Goal: Task Accomplishment & Management: Complete application form

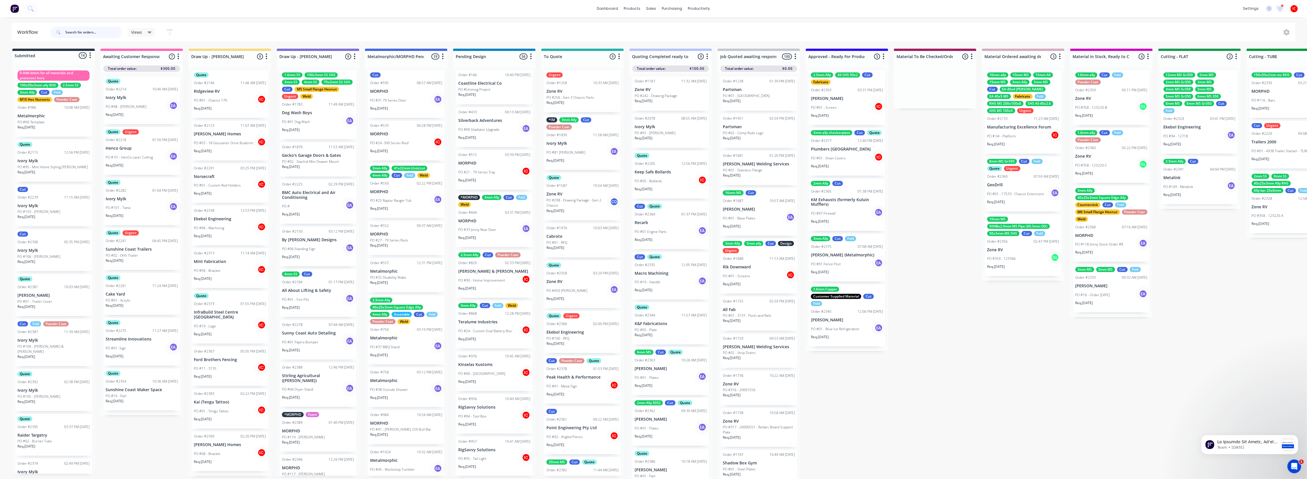
click at [96, 32] on input "text" at bounding box center [93, 32] width 57 height 11
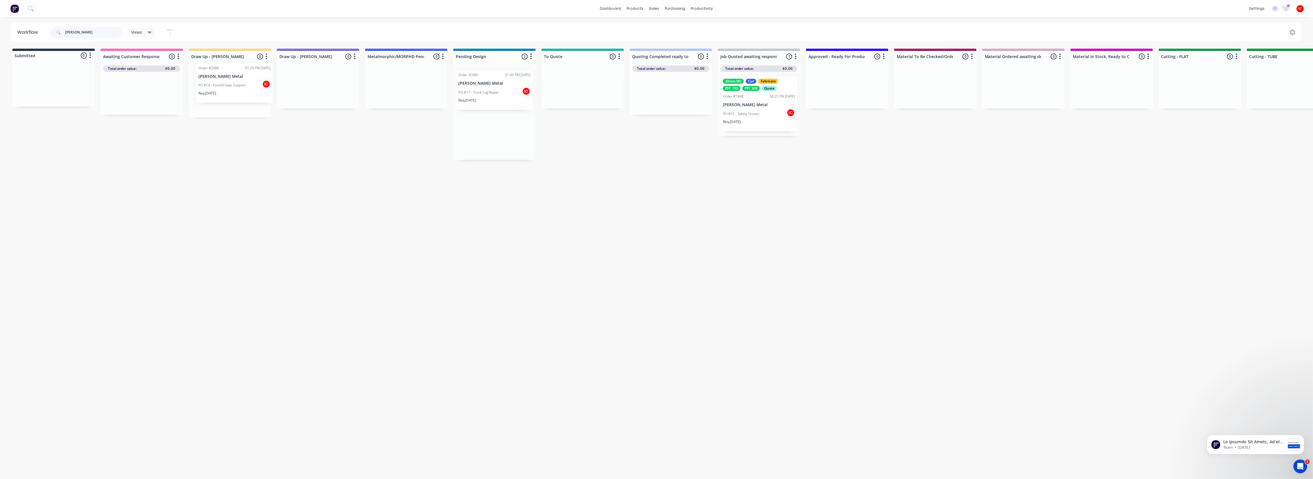
drag, startPoint x: 506, startPoint y: 85, endPoint x: 237, endPoint y: 77, distance: 269.0
click at [237, 77] on div "Submitted 0 Status colour #273444 hex #273444 Save Cancel Summaries Total order…" at bounding box center [1179, 104] width 2367 height 111
type input "[PERSON_NAME]"
click at [247, 91] on div "PO #16 - Forklift Gate Support IC" at bounding box center [230, 92] width 72 height 11
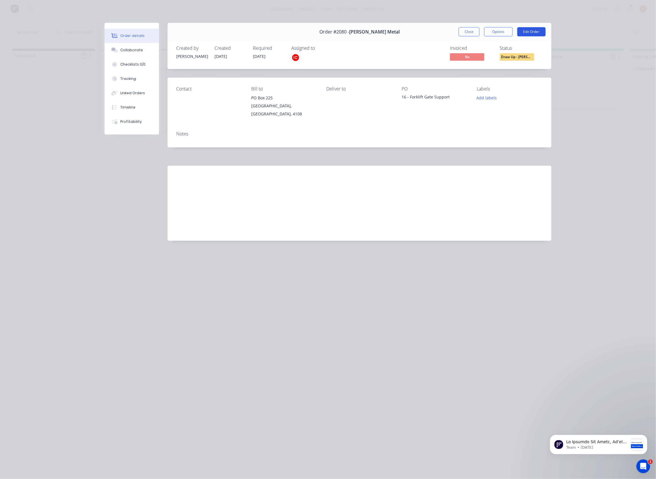
click at [531, 34] on button "Edit Order" at bounding box center [531, 31] width 28 height 9
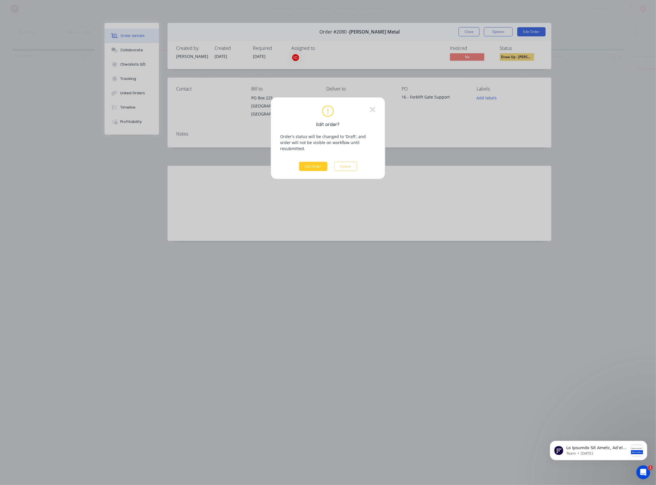
click at [319, 163] on button "Edit Order" at bounding box center [313, 166] width 28 height 9
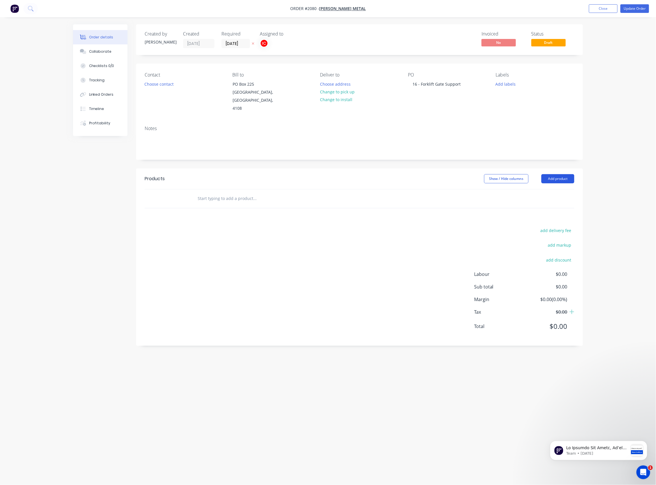
click at [555, 174] on button "Add product" at bounding box center [557, 178] width 33 height 9
click at [558, 200] on div "Basic product" at bounding box center [547, 204] width 44 height 8
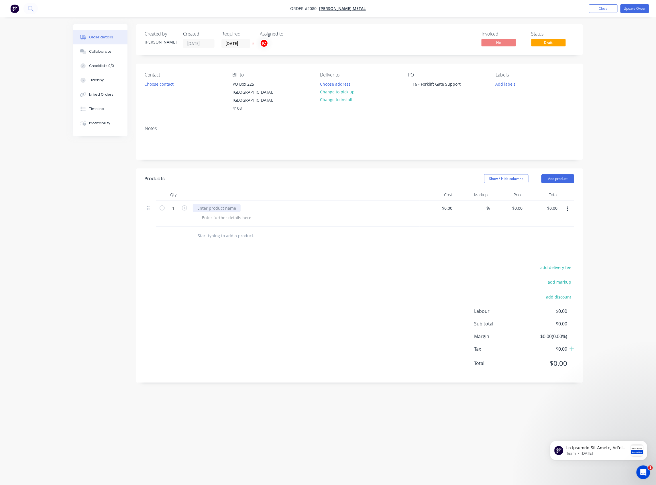
click at [212, 204] on div at bounding box center [217, 208] width 48 height 8
paste div
click at [213, 213] on div at bounding box center [226, 217] width 58 height 8
click at [241, 213] on div at bounding box center [226, 217] width 58 height 8
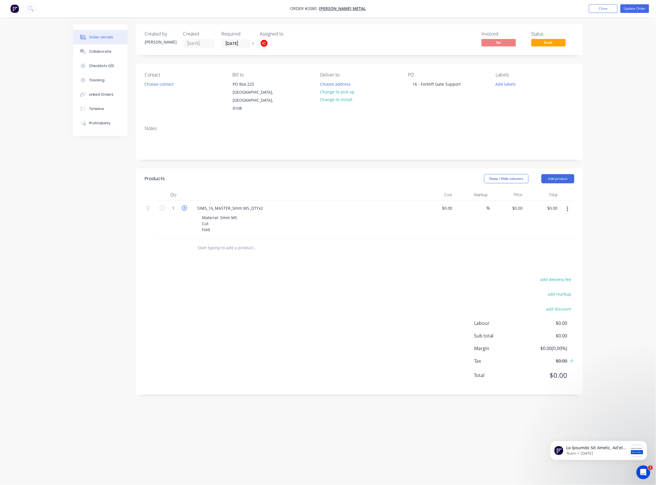
click at [183, 205] on icon "button" at bounding box center [184, 207] width 5 height 5
type input "2"
click at [499, 83] on button "Add labels" at bounding box center [505, 84] width 26 height 8
click at [528, 100] on input "text" at bounding box center [543, 100] width 60 height 11
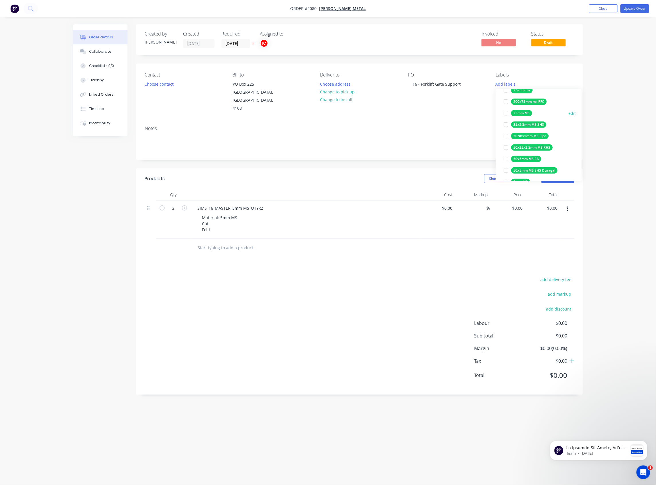
scroll to position [115, 0]
click at [507, 159] on div at bounding box center [505, 157] width 11 height 11
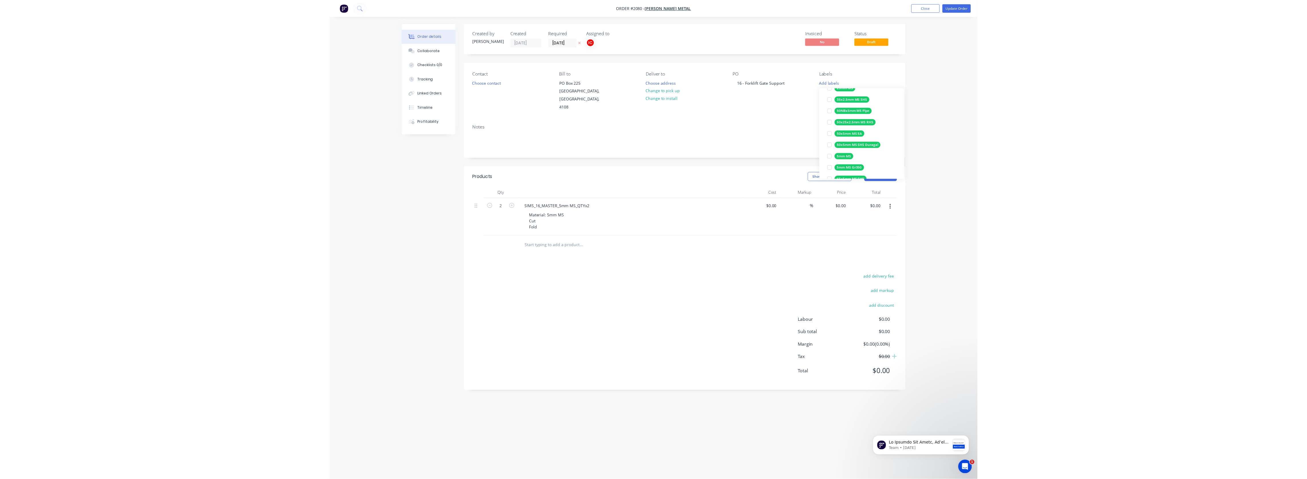
scroll to position [0, 0]
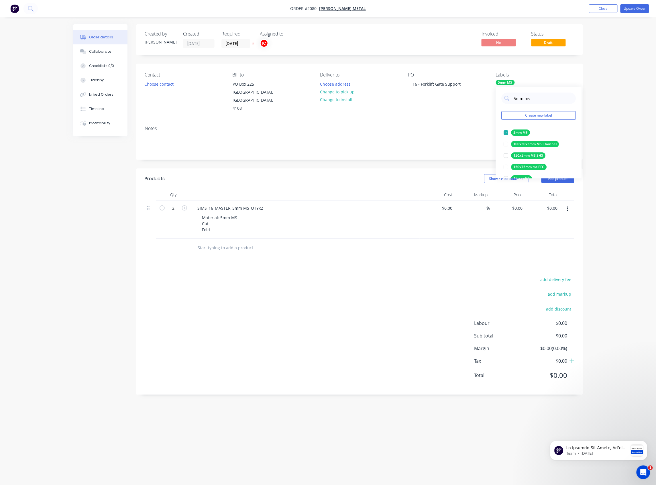
drag, startPoint x: 539, startPoint y: 101, endPoint x: 495, endPoint y: 93, distance: 45.1
click at [495, 93] on body "Order #2080 - [PERSON_NAME] Metal Add product Close Update Order Order details …" at bounding box center [328, 242] width 656 height 485
drag, startPoint x: 533, startPoint y: 98, endPoint x: 506, endPoint y: 99, distance: 27.5
click at [506, 99] on div "5mm ms" at bounding box center [538, 97] width 74 height 11
click at [505, 134] on div at bounding box center [505, 132] width 11 height 11
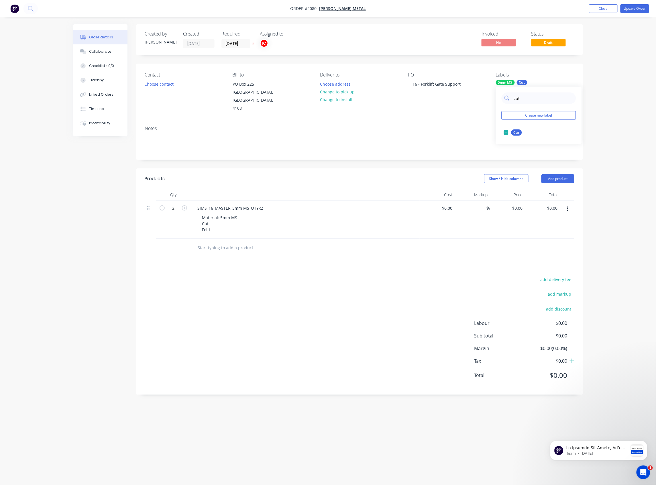
drag, startPoint x: 531, startPoint y: 96, endPoint x: 504, endPoint y: 96, distance: 26.9
click at [504, 96] on div "cut" at bounding box center [538, 97] width 74 height 11
type input "fold"
click at [506, 133] on div at bounding box center [505, 132] width 11 height 11
click at [376, 157] on div "Created by [PERSON_NAME] Created [DATE] Required [DATE] Assigned to IC Invoiced…" at bounding box center [359, 209] width 447 height 370
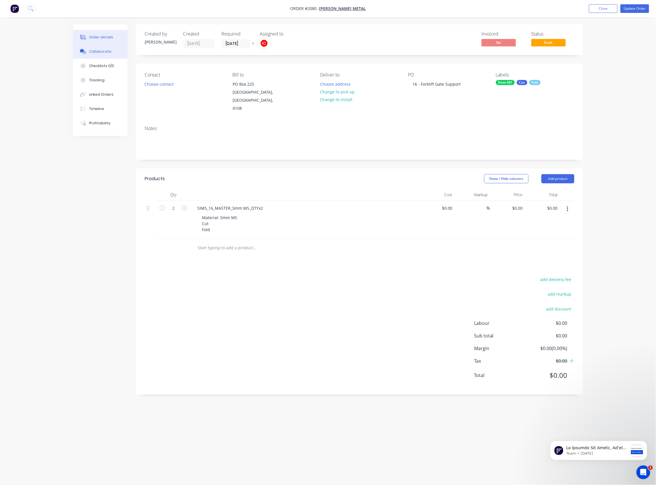
click at [108, 49] on div "Collaborate" at bounding box center [100, 51] width 23 height 5
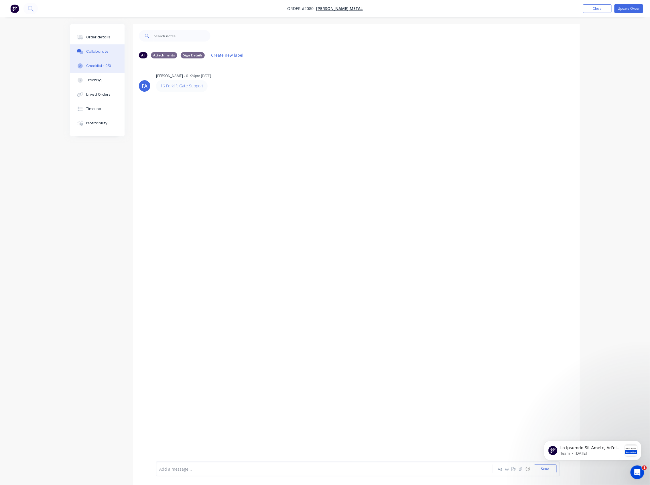
click at [105, 65] on div "Checklists 0/0" at bounding box center [98, 65] width 25 height 5
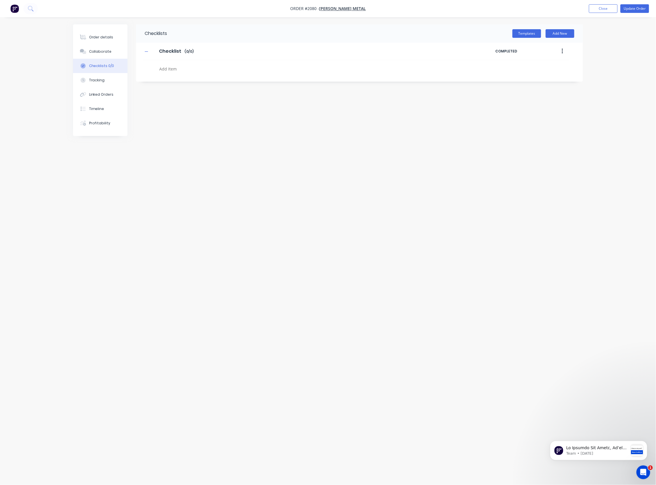
click at [174, 69] on textarea at bounding box center [294, 69] width 275 height 8
type textarea "x"
type textarea "C"
type textarea "x"
type textarea "CU"
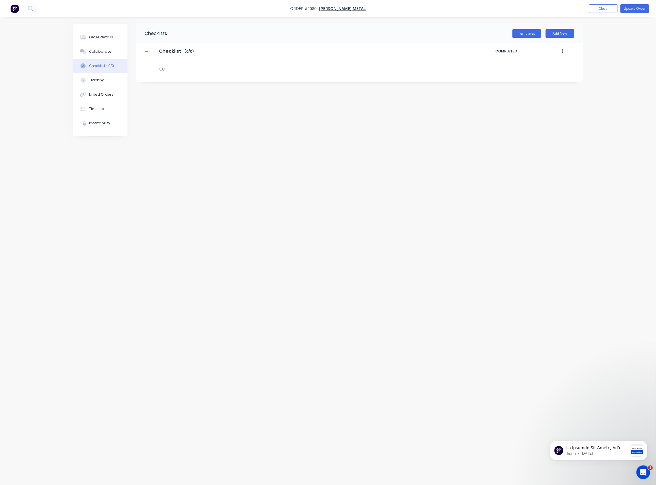
type textarea "x"
type textarea "CUT"
type textarea "x"
type textarea "F"
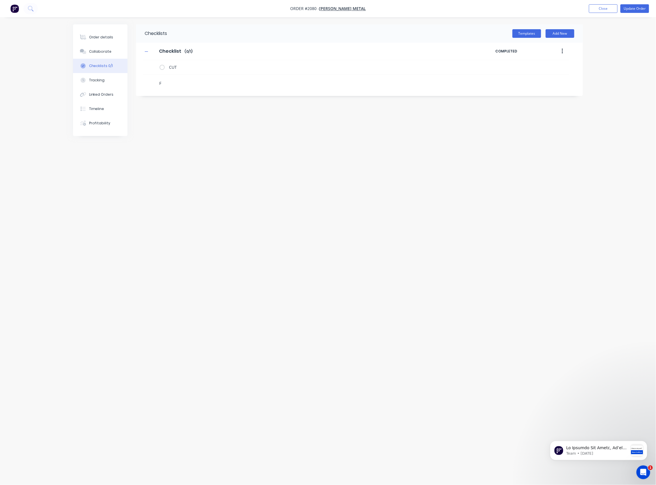
type textarea "x"
type textarea "FO"
type textarea "x"
type textarea "FOL"
type textarea "x"
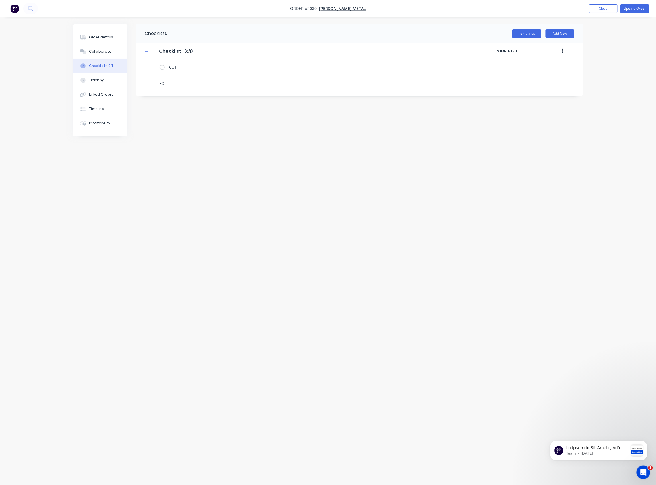
type textarea "FOLD"
type textarea "x"
click at [154, 80] on icon at bounding box center [152, 81] width 8 height 8
click at [150, 78] on input "file" at bounding box center [150, 78] width 0 height 0
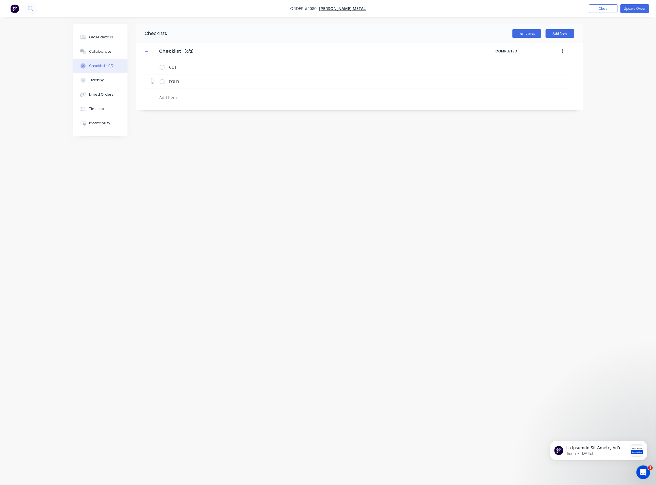
type input "C:\fakepath\SIMS_16_MASTER.pdf"
click at [633, 10] on button "Update Order" at bounding box center [634, 8] width 29 height 9
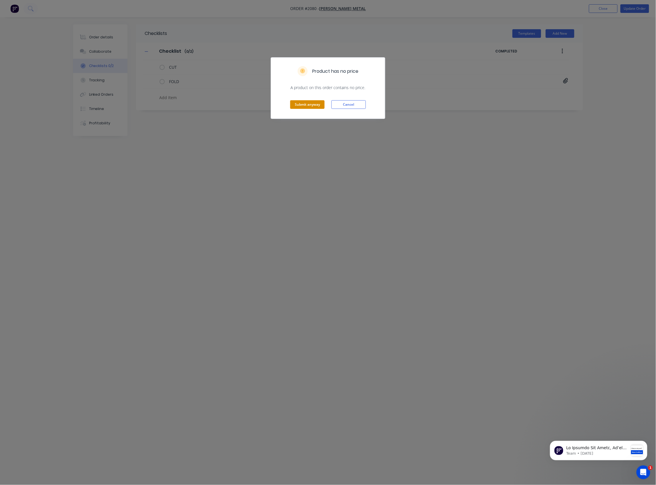
click at [322, 108] on button "Submit anyway" at bounding box center [307, 104] width 34 height 9
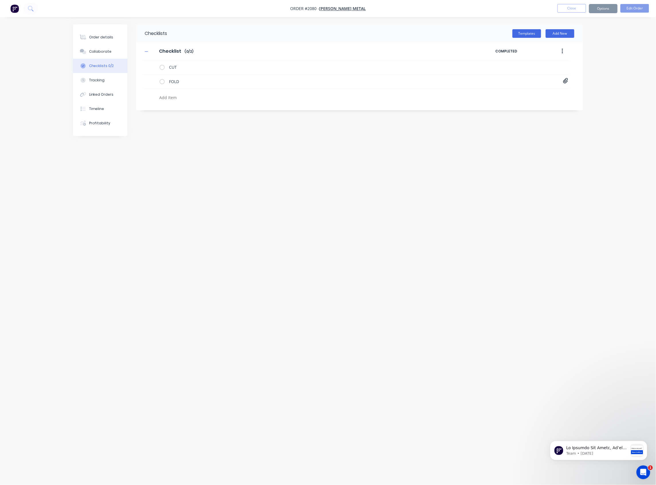
type textarea "x"
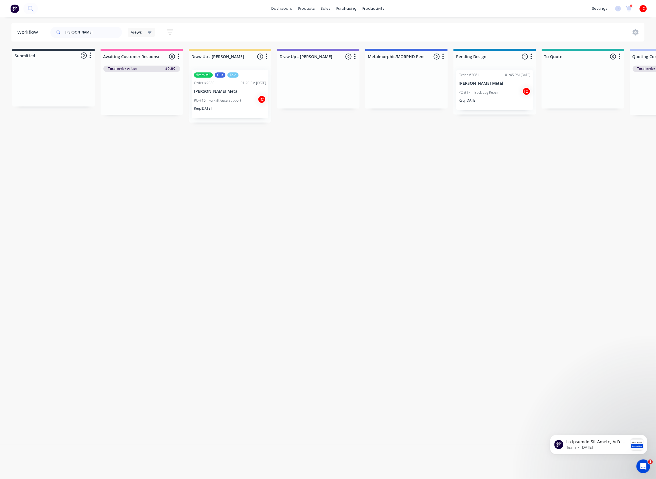
click at [245, 101] on div "PO #16 - Forklift Gate Support IC" at bounding box center [230, 100] width 72 height 11
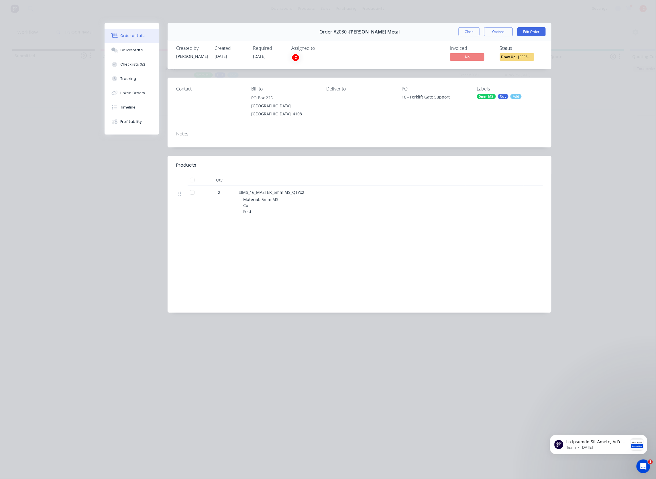
click at [514, 98] on div "Fold" at bounding box center [515, 96] width 11 height 5
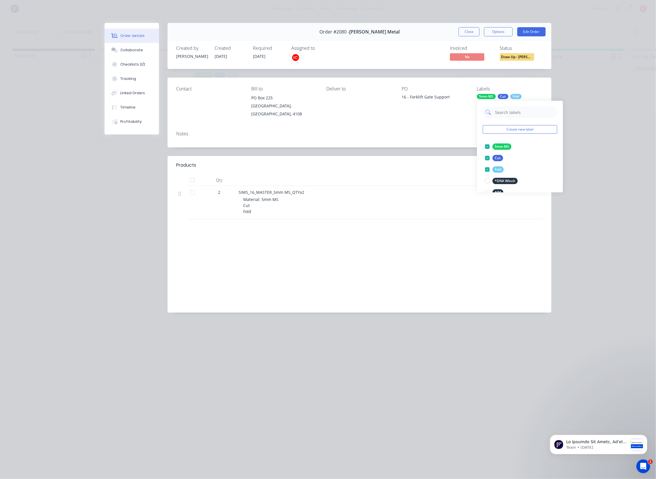
drag, startPoint x: 505, startPoint y: 111, endPoint x: 502, endPoint y: 109, distance: 3.3
click at [505, 111] on input "text" at bounding box center [524, 112] width 60 height 11
type input "URGE"
click at [487, 150] on div at bounding box center [486, 146] width 11 height 11
click at [448, 127] on div "Notes" at bounding box center [360, 137] width 384 height 21
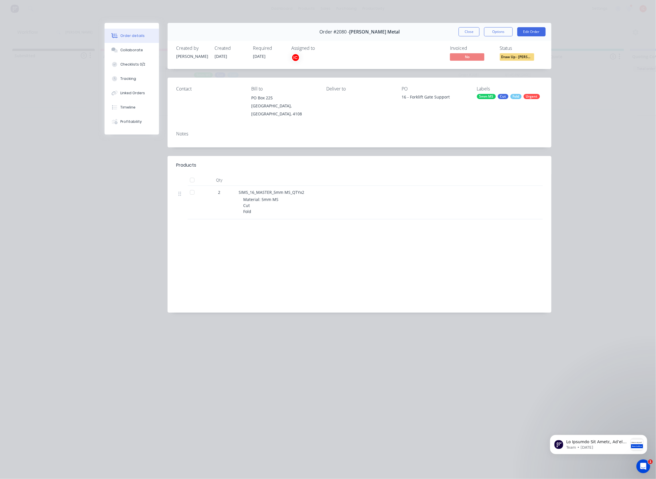
click at [523, 55] on span "Draw Up - [PERSON_NAME]" at bounding box center [517, 56] width 34 height 7
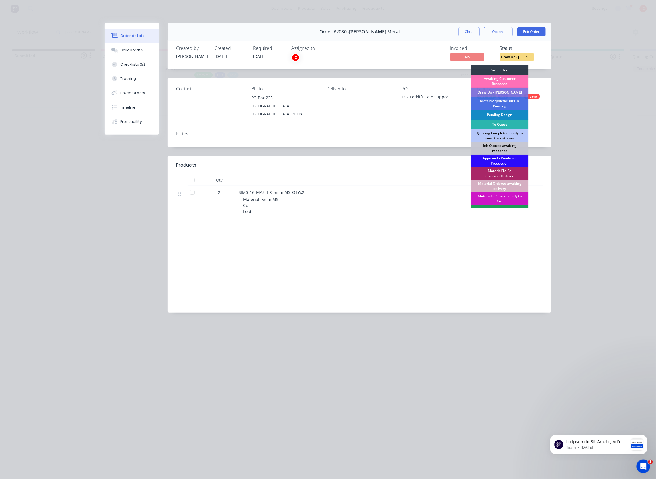
click at [506, 158] on div "Approved - Ready For Production" at bounding box center [499, 161] width 57 height 13
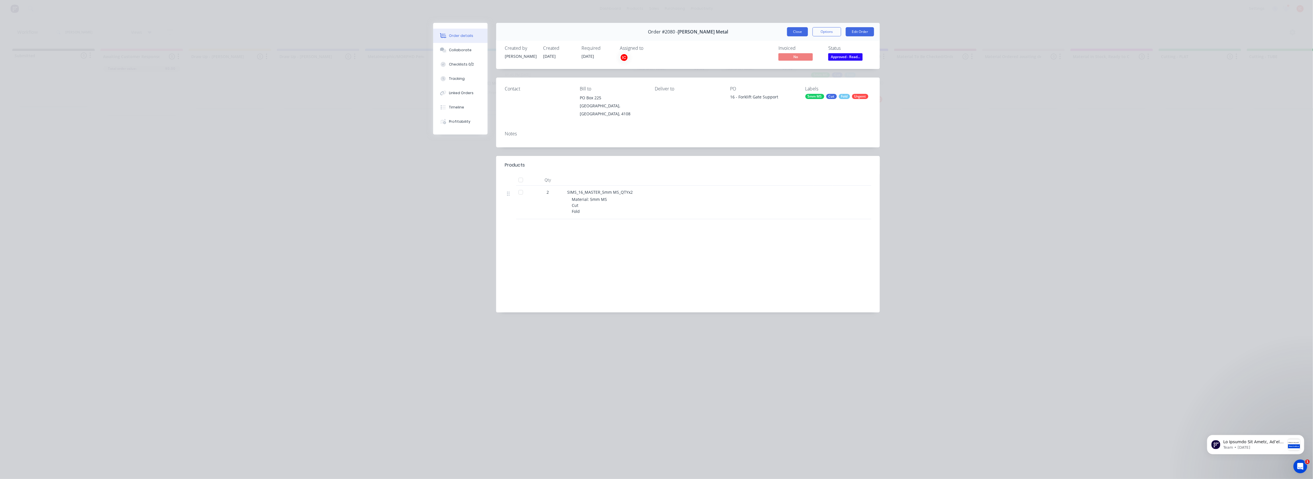
click at [798, 28] on button "Close" at bounding box center [797, 31] width 21 height 9
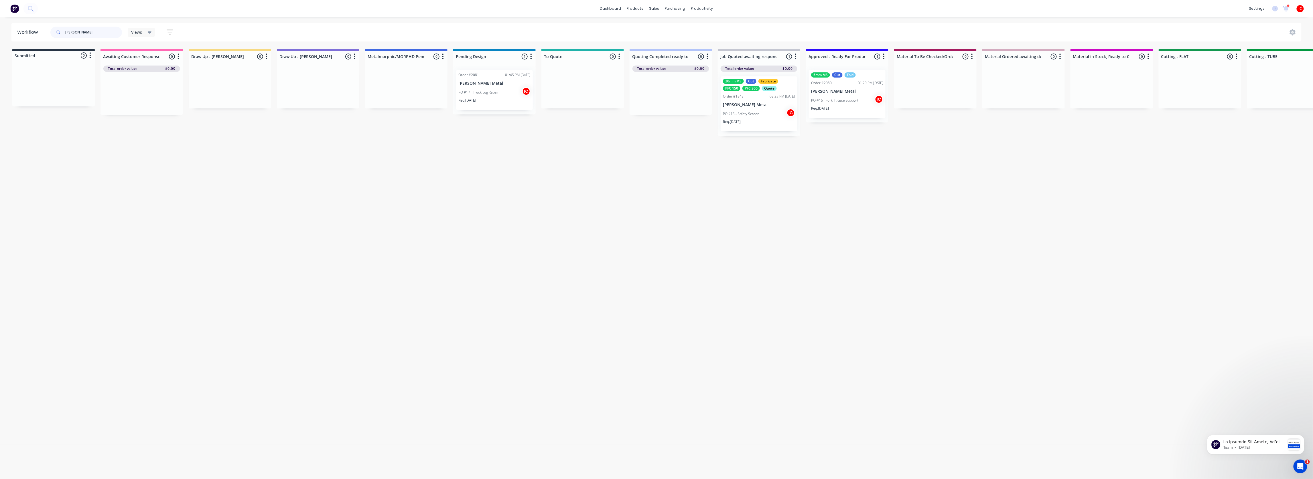
drag, startPoint x: 105, startPoint y: 30, endPoint x: -28, endPoint y: 24, distance: 133.0
click at [0, 24] on html "dashboard products sales purchasing productivity dashboard products Product Cat…" at bounding box center [656, 222] width 1313 height 445
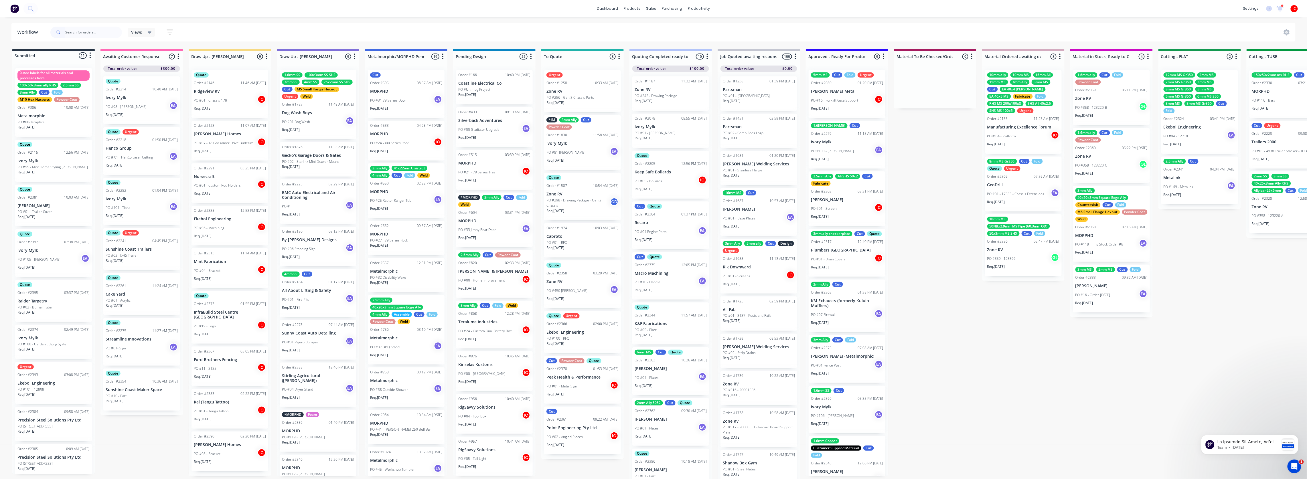
click at [237, 282] on div "Req. [DATE]" at bounding box center [230, 281] width 72 height 10
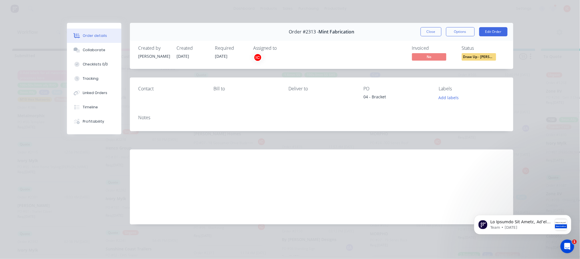
drag, startPoint x: 430, startPoint y: 30, endPoint x: 285, endPoint y: 55, distance: 146.4
click at [430, 30] on button "Close" at bounding box center [431, 31] width 21 height 9
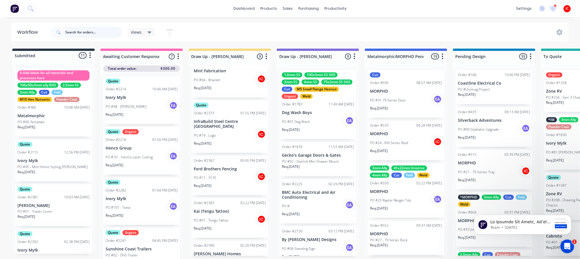
scroll to position [214, 0]
